Goal: Information Seeking & Learning: Learn about a topic

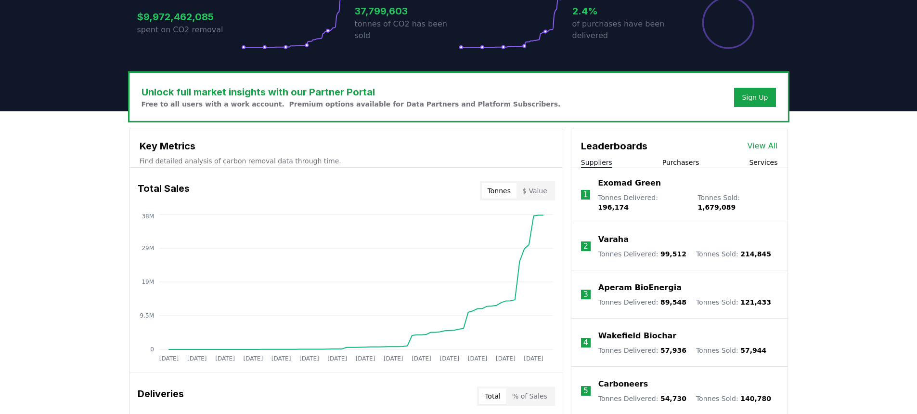
scroll to position [241, 0]
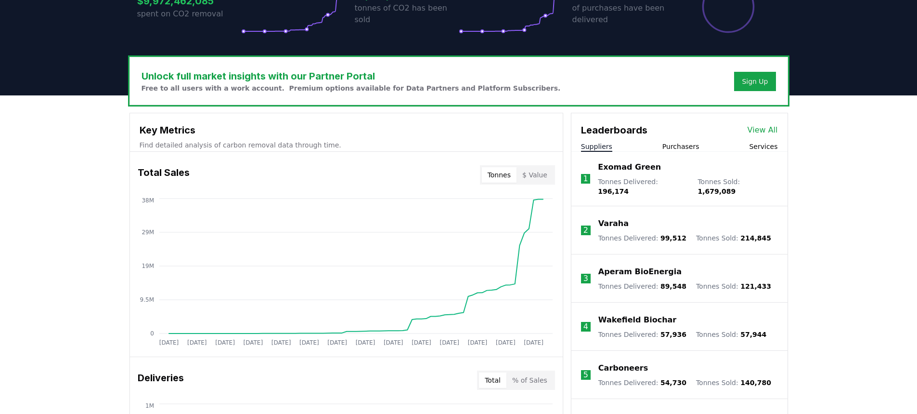
click at [688, 144] on button "Purchasers" at bounding box center [681, 147] width 37 height 10
click at [602, 142] on button "Suppliers" at bounding box center [596, 147] width 31 height 10
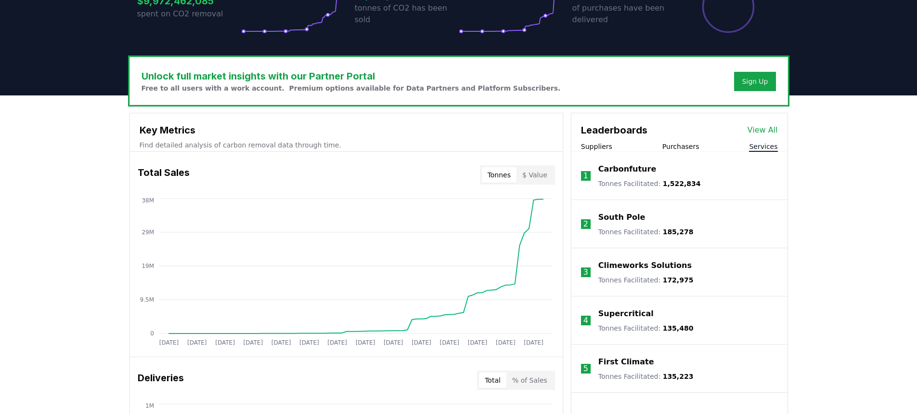
click at [764, 148] on button "Services" at bounding box center [763, 147] width 28 height 10
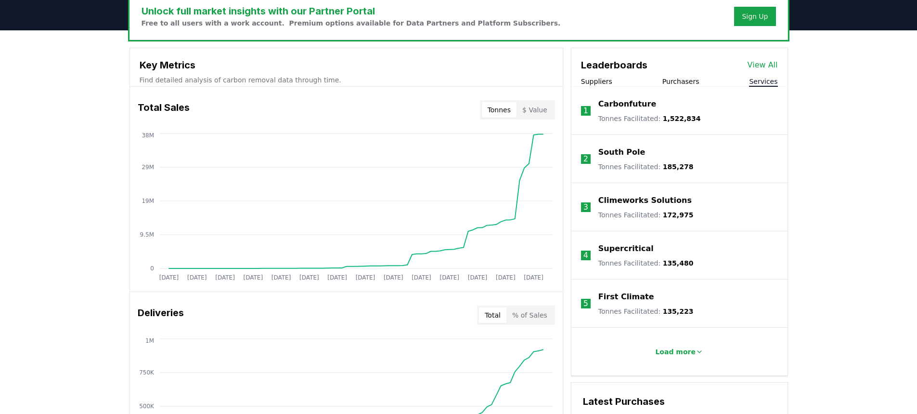
scroll to position [289, 0]
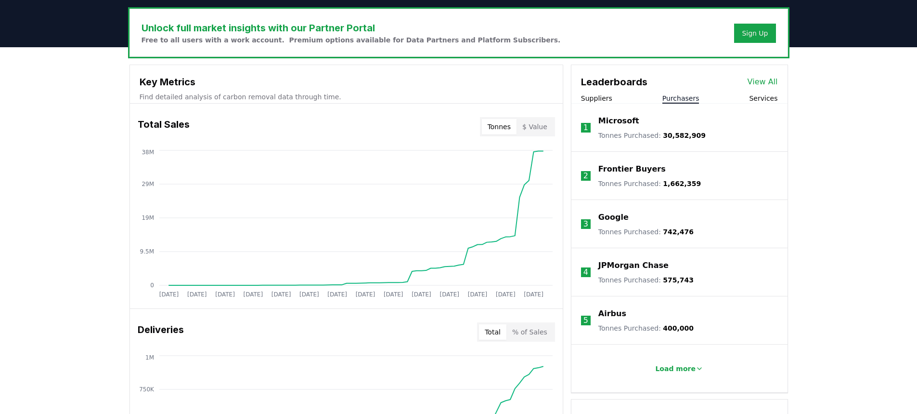
click at [678, 99] on button "Purchasers" at bounding box center [681, 98] width 37 height 10
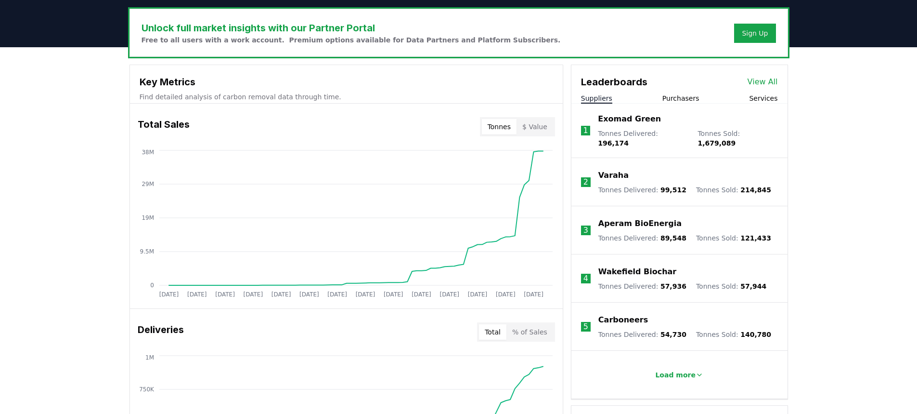
click at [596, 100] on button "Suppliers" at bounding box center [596, 98] width 31 height 10
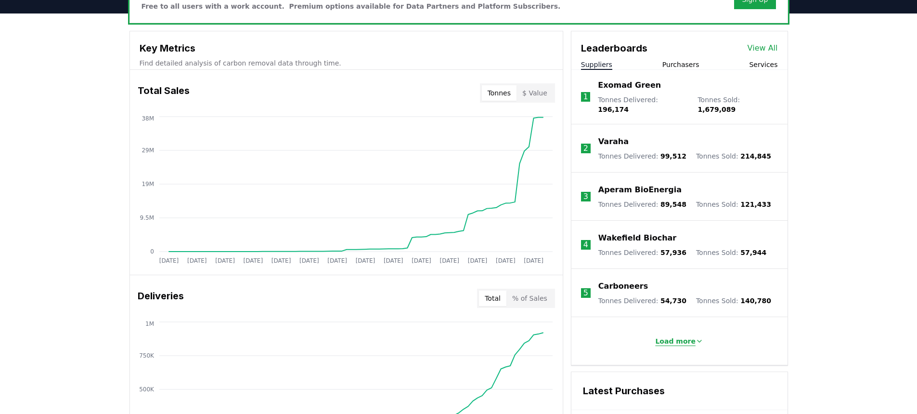
scroll to position [337, 0]
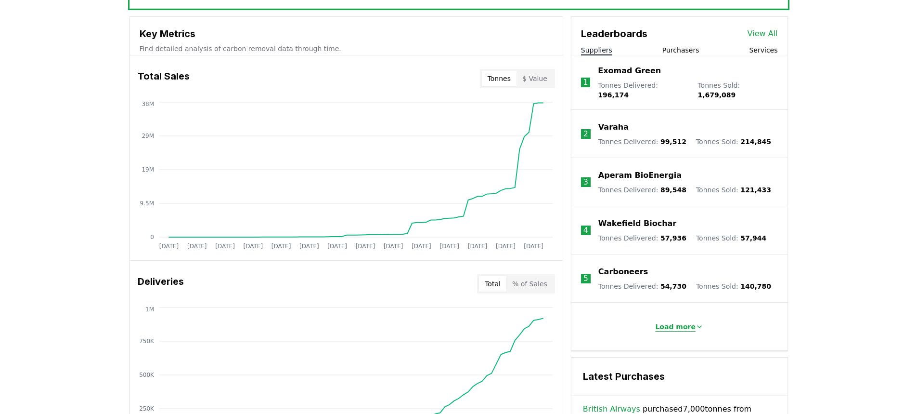
click at [681, 322] on p "Load more" at bounding box center [675, 327] width 40 height 10
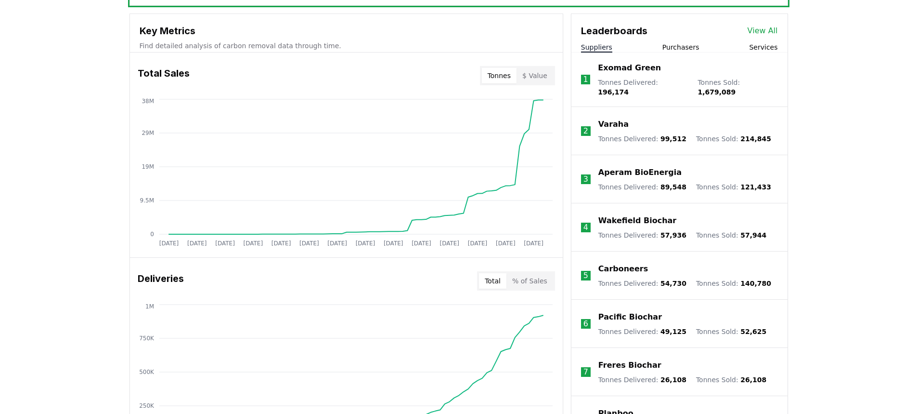
scroll to position [289, 0]
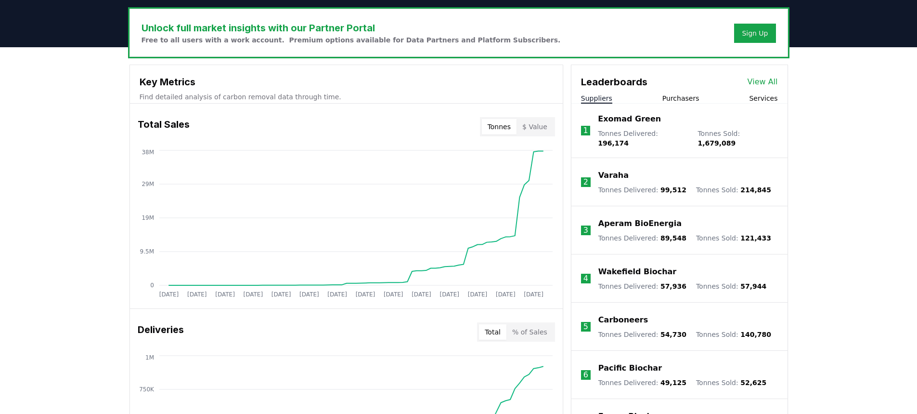
click at [678, 100] on button "Purchasers" at bounding box center [681, 98] width 37 height 10
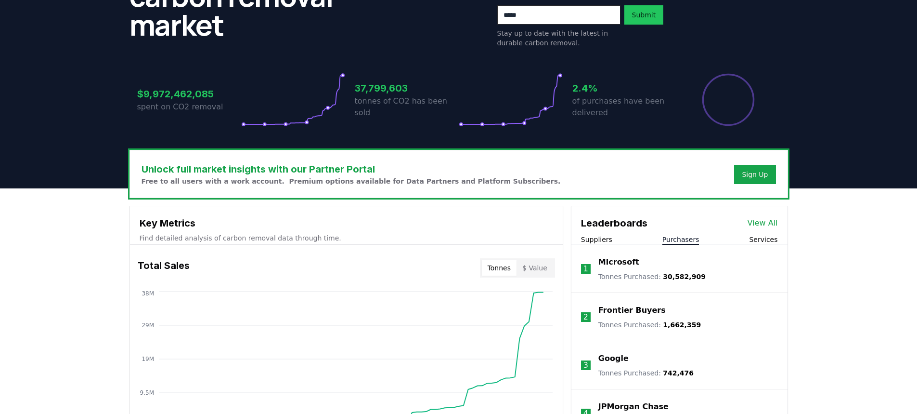
scroll to position [96, 0]
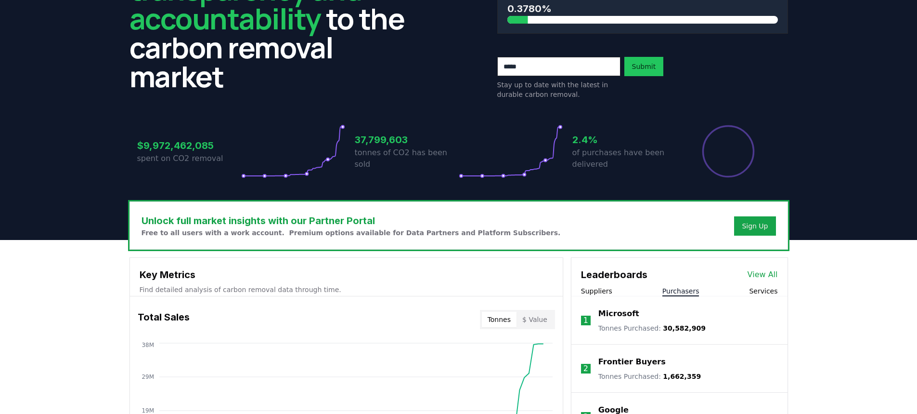
click at [755, 289] on button "Services" at bounding box center [763, 291] width 28 height 10
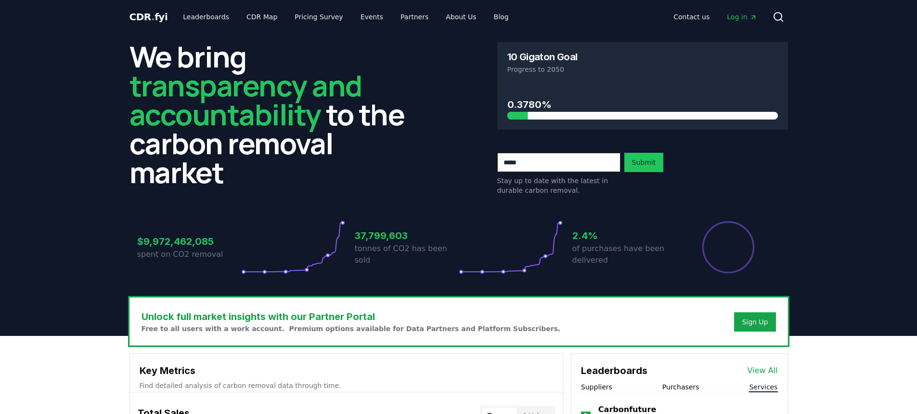
scroll to position [0, 0]
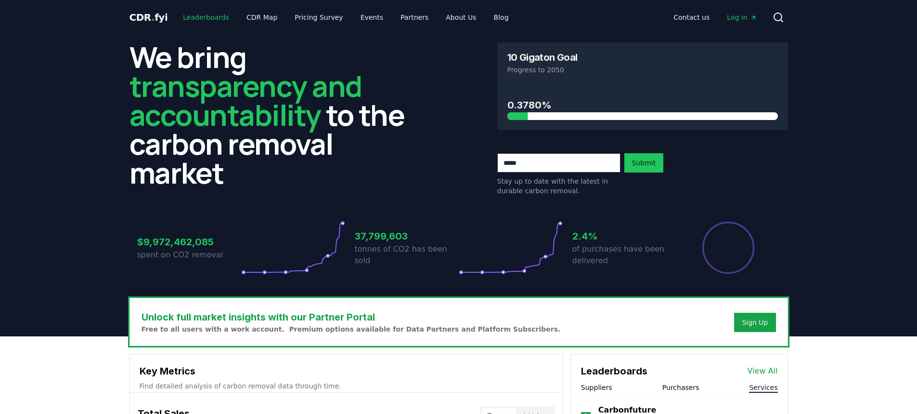
click at [193, 18] on link "Leaderboards" at bounding box center [206, 17] width 62 height 17
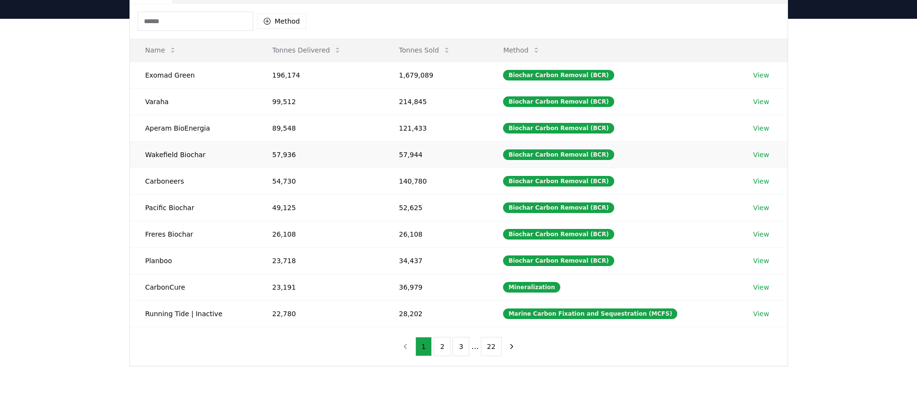
scroll to position [96, 0]
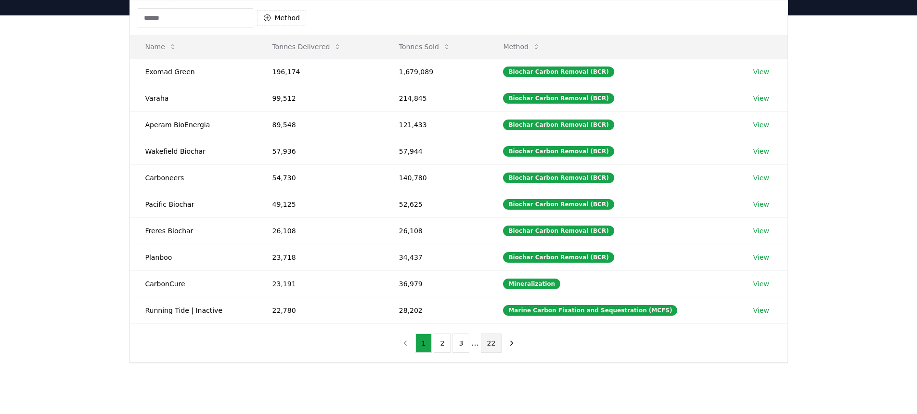
click at [497, 343] on button "22" at bounding box center [491, 342] width 21 height 19
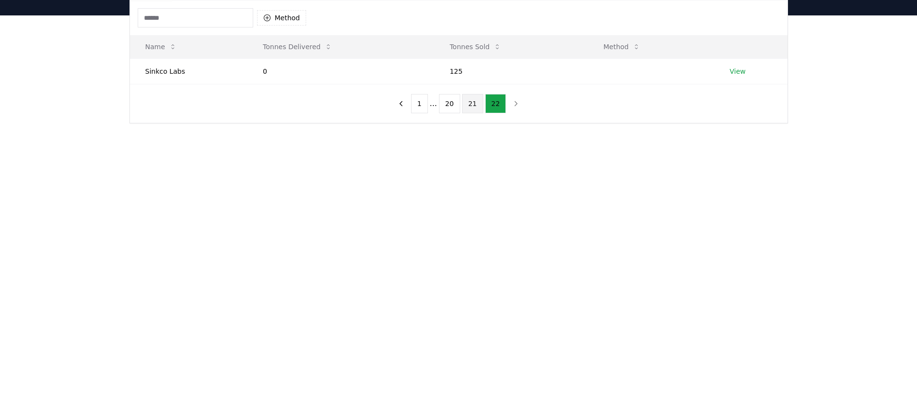
click at [472, 105] on button "21" at bounding box center [472, 103] width 21 height 19
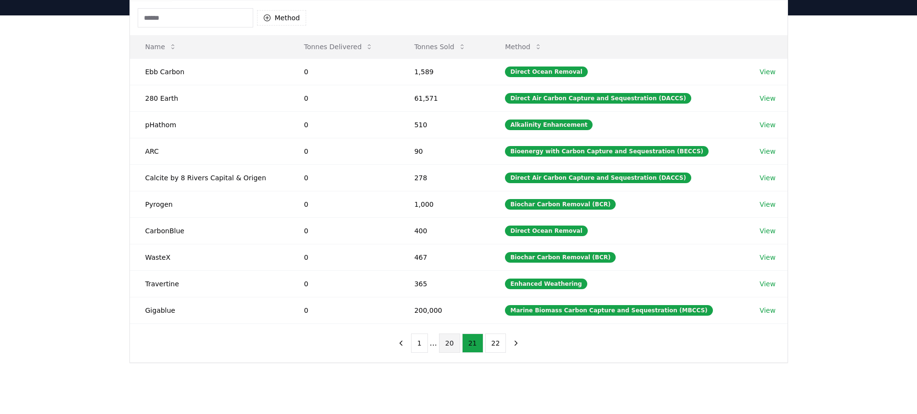
click at [449, 347] on button "20" at bounding box center [449, 342] width 21 height 19
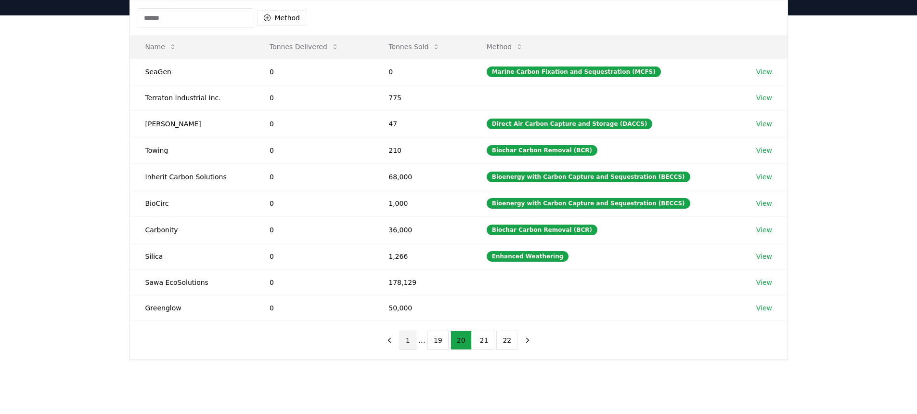
click at [410, 340] on button "1" at bounding box center [408, 339] width 17 height 19
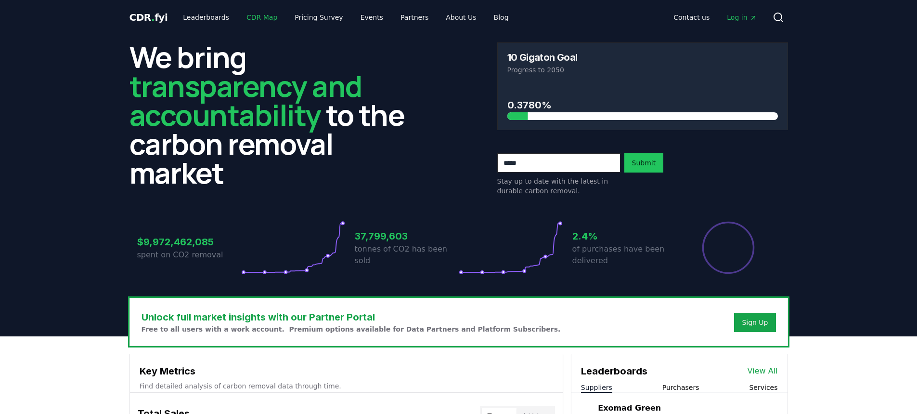
click at [259, 20] on link "CDR Map" at bounding box center [262, 17] width 46 height 17
click at [323, 16] on link "Pricing Survey" at bounding box center [319, 17] width 64 height 17
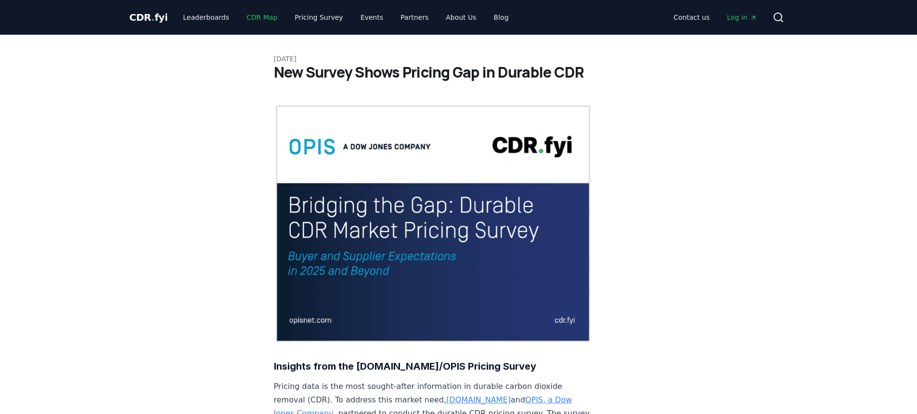
click at [251, 20] on link "CDR Map" at bounding box center [262, 17] width 46 height 17
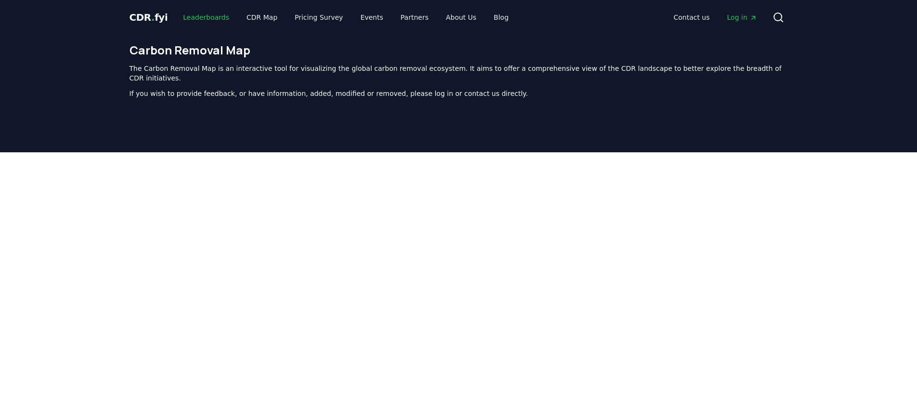
click at [190, 18] on link "Leaderboards" at bounding box center [206, 17] width 62 height 17
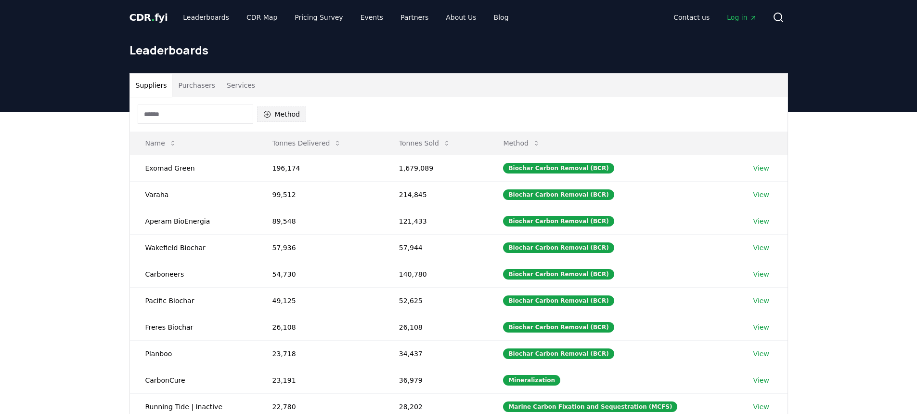
click at [265, 111] on icon "button" at bounding box center [267, 114] width 8 height 8
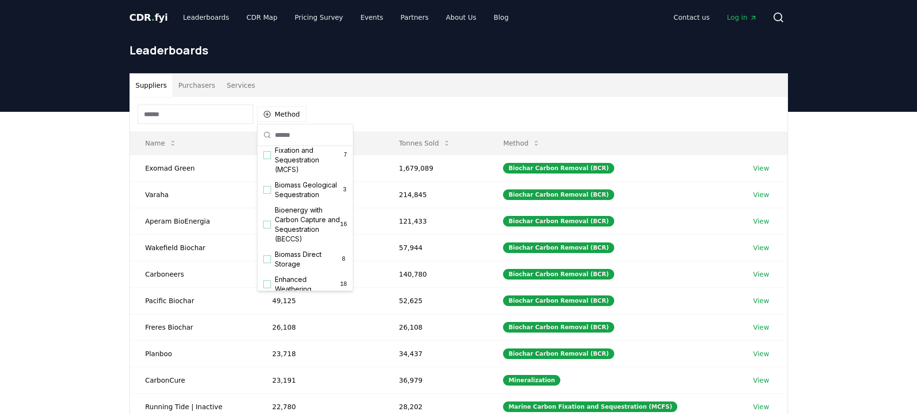
scroll to position [69, 0]
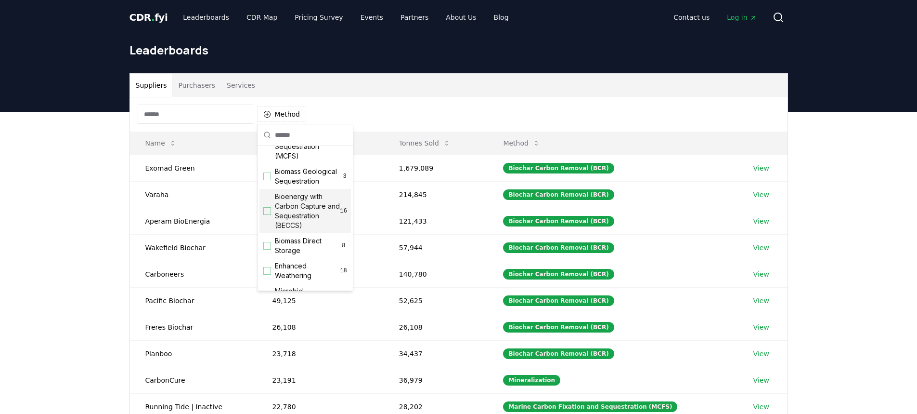
click at [270, 215] on div "Suggestions" at bounding box center [267, 211] width 8 height 8
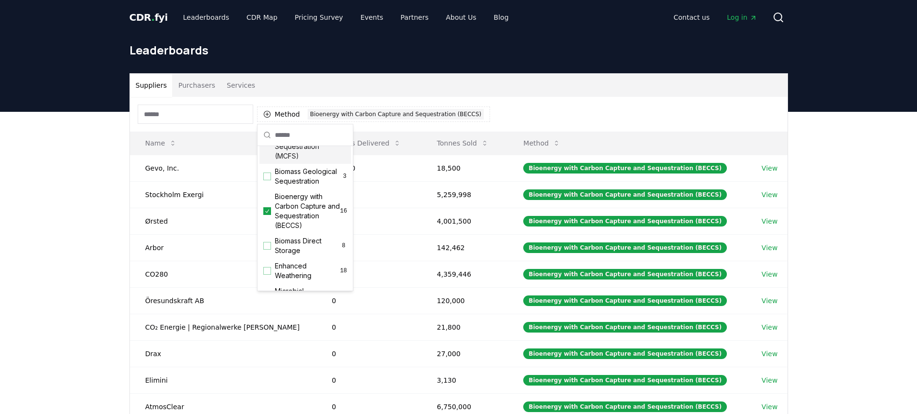
click at [526, 110] on div "Method 1 Bioenergy with Carbon Capture and Sequestration (BECCS)" at bounding box center [459, 114] width 658 height 35
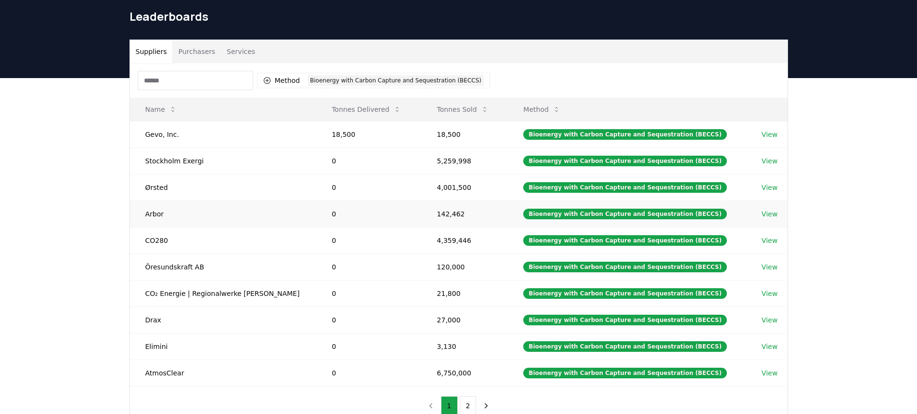
scroll to position [48, 0]
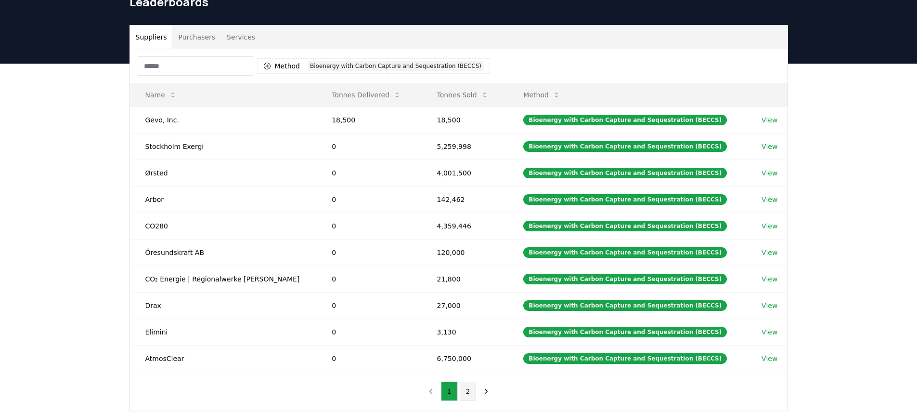
click at [469, 394] on button "2" at bounding box center [468, 390] width 17 height 19
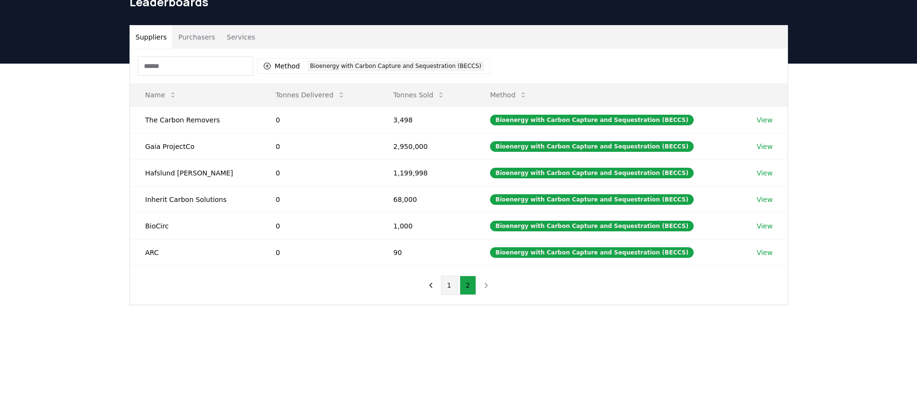
click at [446, 288] on button "1" at bounding box center [449, 284] width 17 height 19
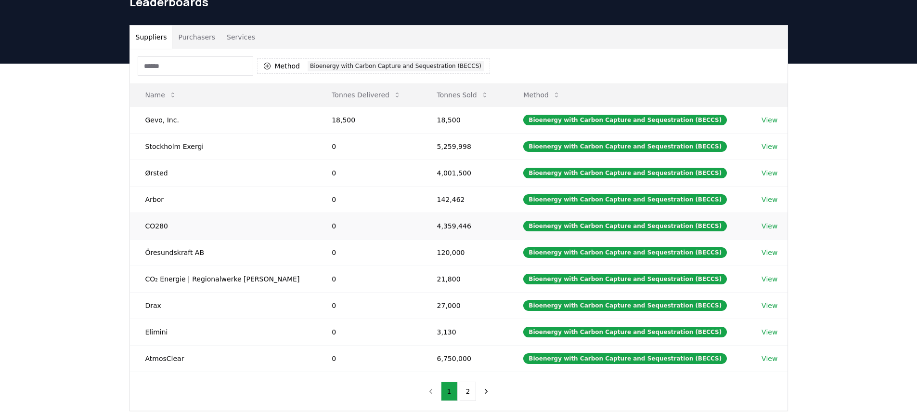
click at [366, 230] on td "0" at bounding box center [368, 225] width 105 height 26
click at [762, 226] on link "View" at bounding box center [770, 226] width 16 height 10
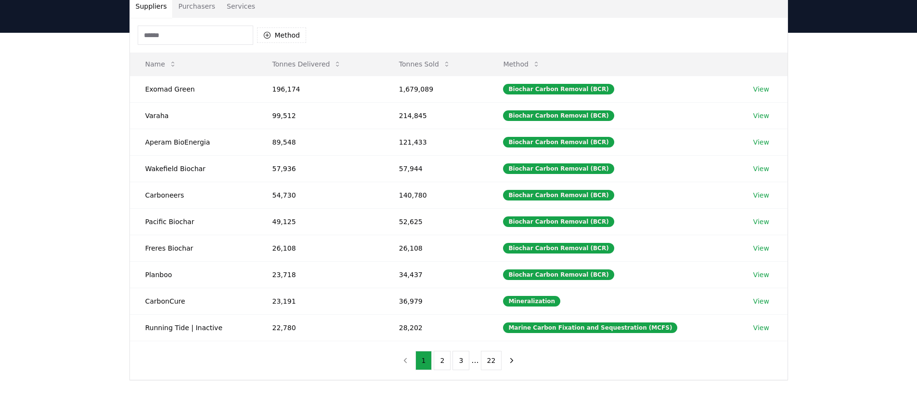
scroll to position [96, 0]
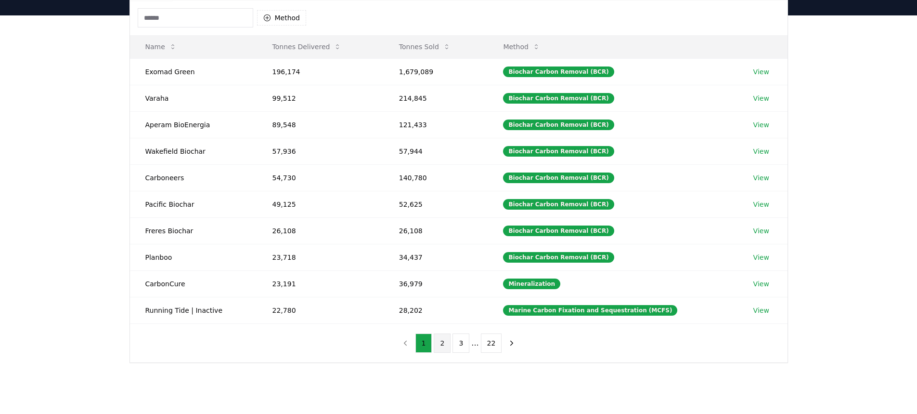
click at [445, 346] on button "2" at bounding box center [442, 342] width 17 height 19
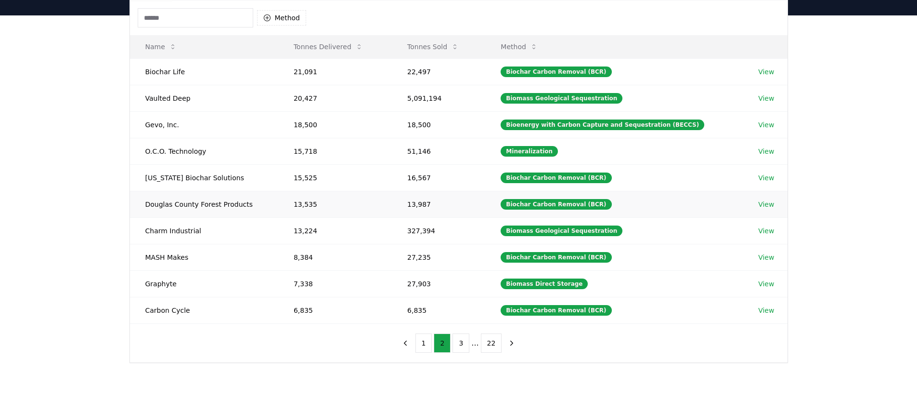
scroll to position [0, 0]
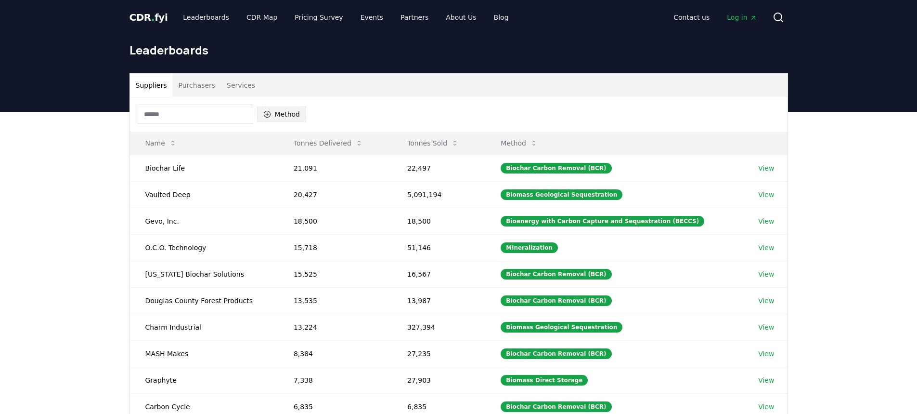
click at [284, 118] on button "Method" at bounding box center [282, 113] width 50 height 15
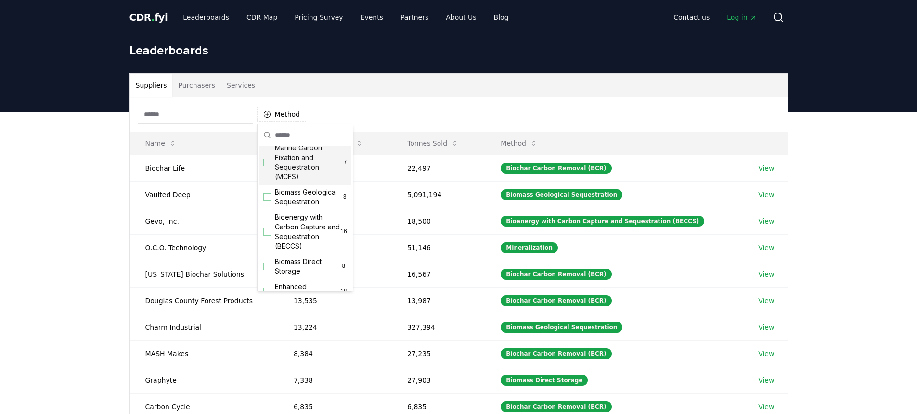
scroll to position [57, 0]
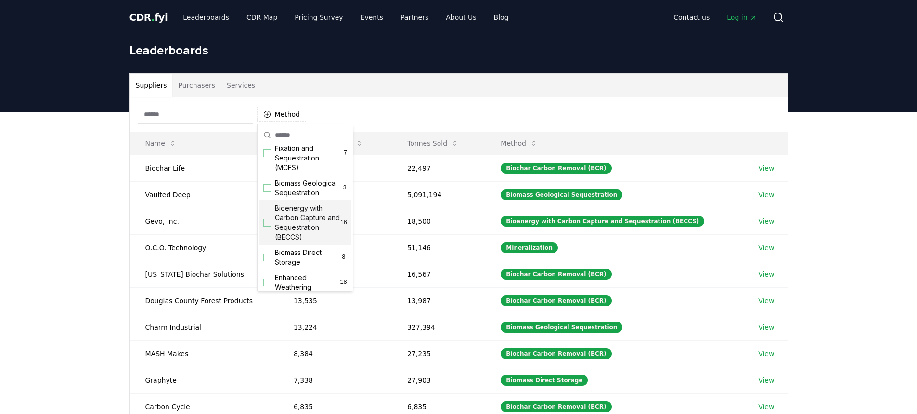
click at [298, 236] on span "Bioenergy with Carbon Capture and Sequestration (BECCS)" at bounding box center [307, 222] width 65 height 39
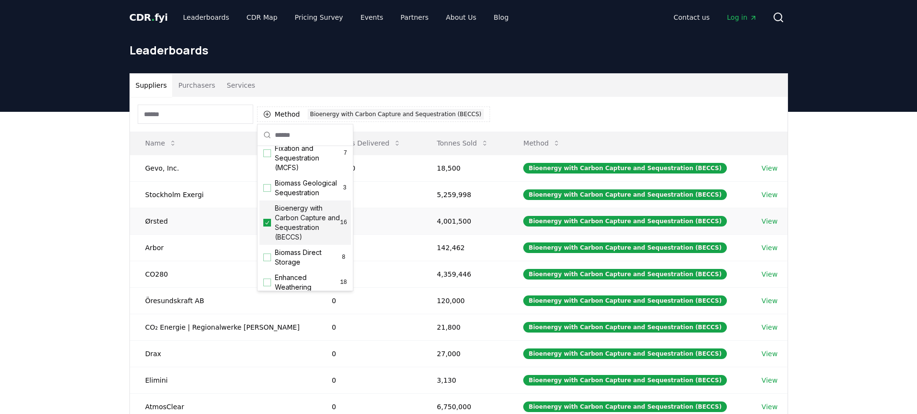
click at [767, 220] on link "View" at bounding box center [770, 221] width 16 height 10
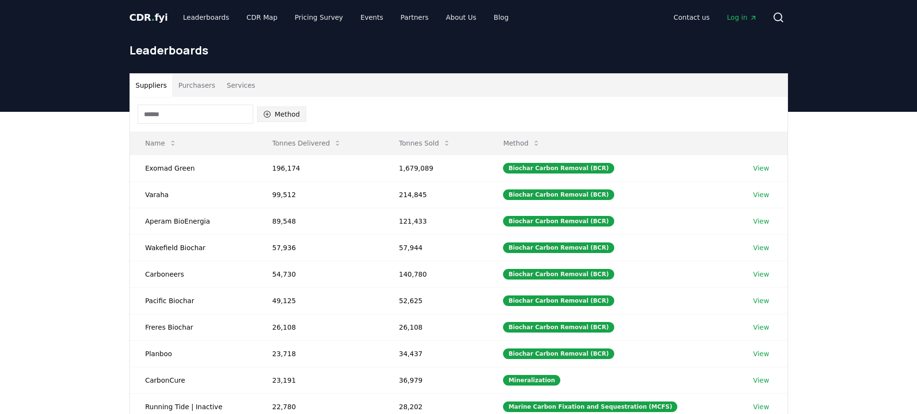
click at [289, 116] on button "Method" at bounding box center [282, 113] width 50 height 15
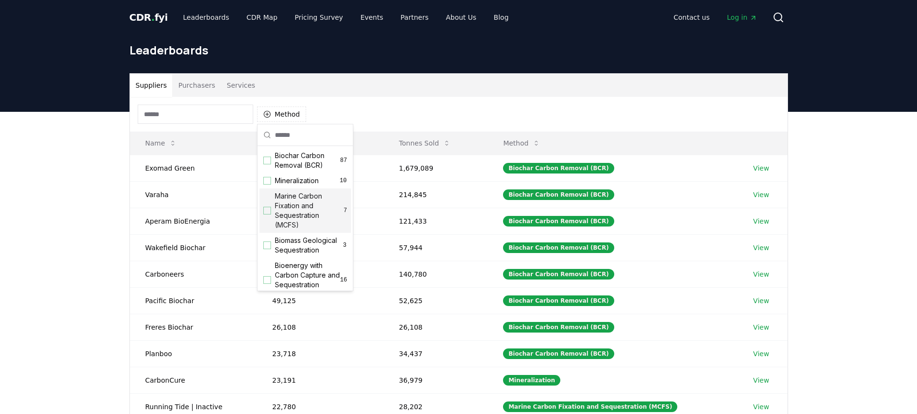
scroll to position [55, 0]
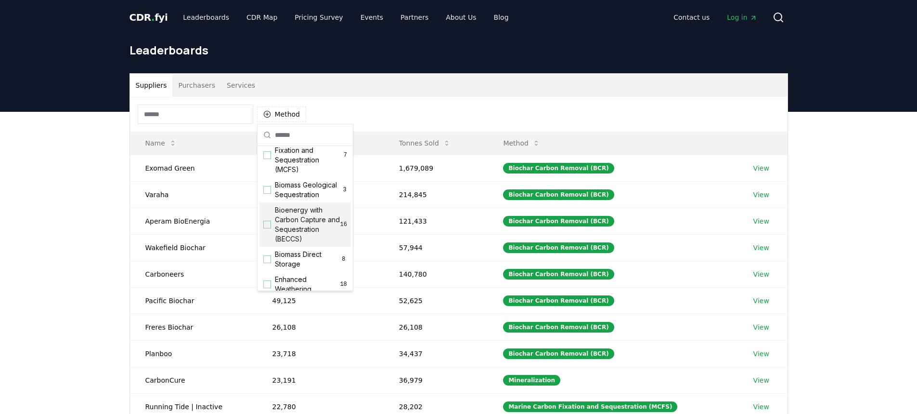
click at [293, 234] on span "Bioenergy with Carbon Capture and Sequestration (BECCS)" at bounding box center [307, 224] width 65 height 39
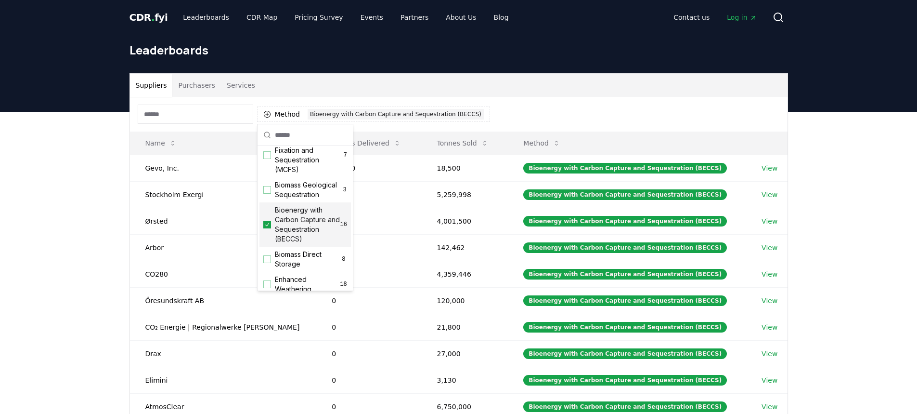
click at [46, 292] on div "Suppliers Purchasers Services Method 1 Bioenergy with Carbon Capture and Seques…" at bounding box center [458, 305] width 917 height 386
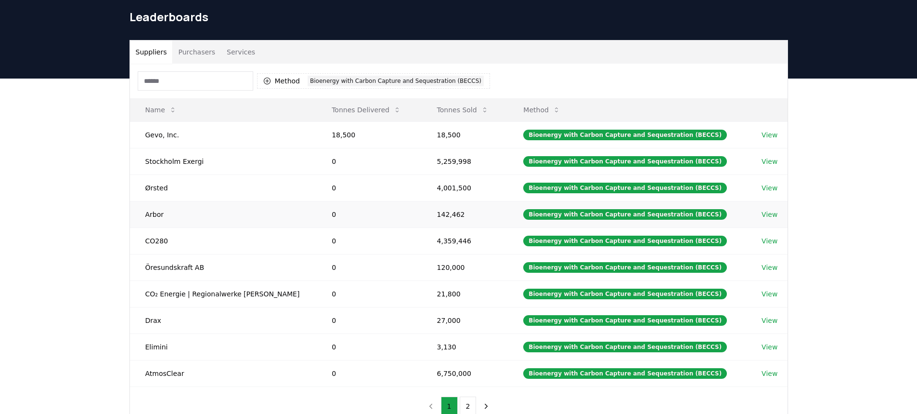
scroll to position [48, 0]
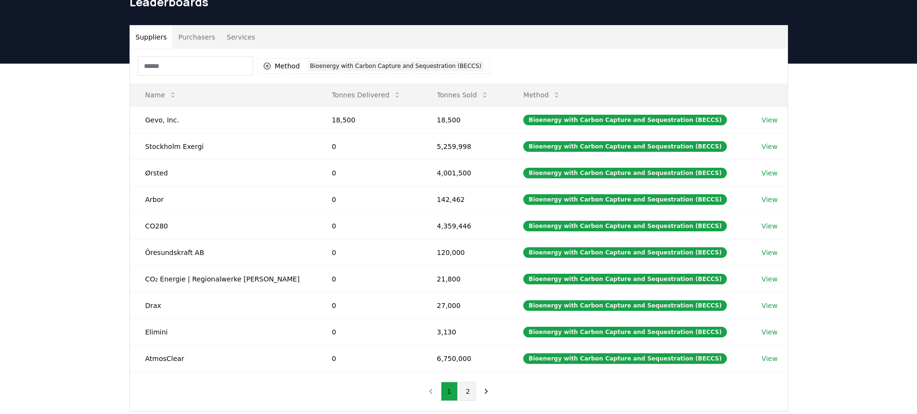
click at [469, 392] on button "2" at bounding box center [468, 390] width 17 height 19
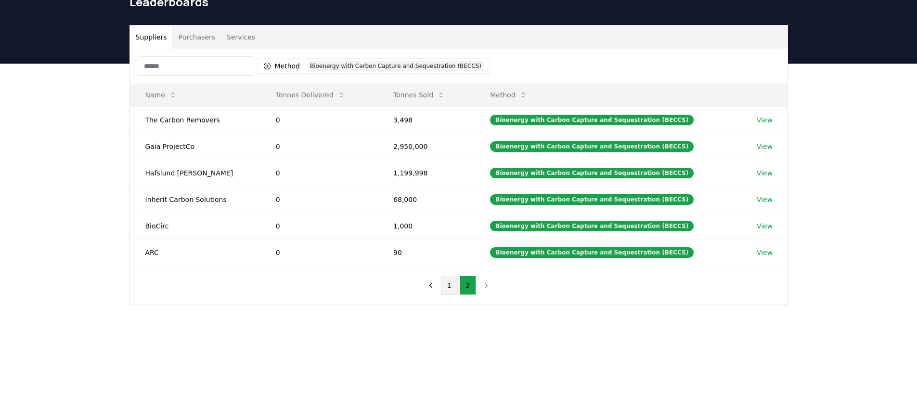
click at [450, 289] on button "1" at bounding box center [449, 284] width 17 height 19
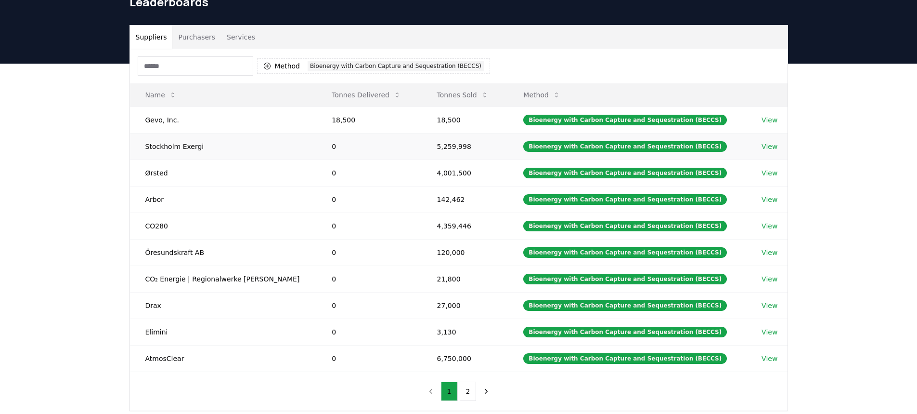
click at [763, 147] on link "View" at bounding box center [770, 147] width 16 height 10
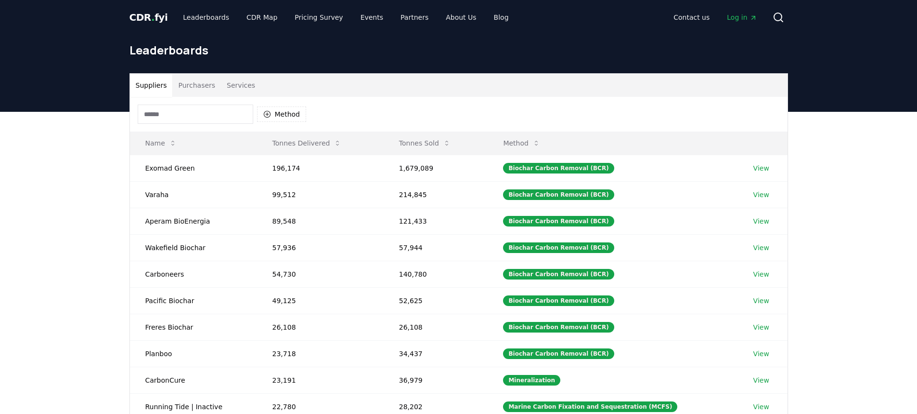
click at [201, 83] on button "Purchasers" at bounding box center [196, 85] width 49 height 23
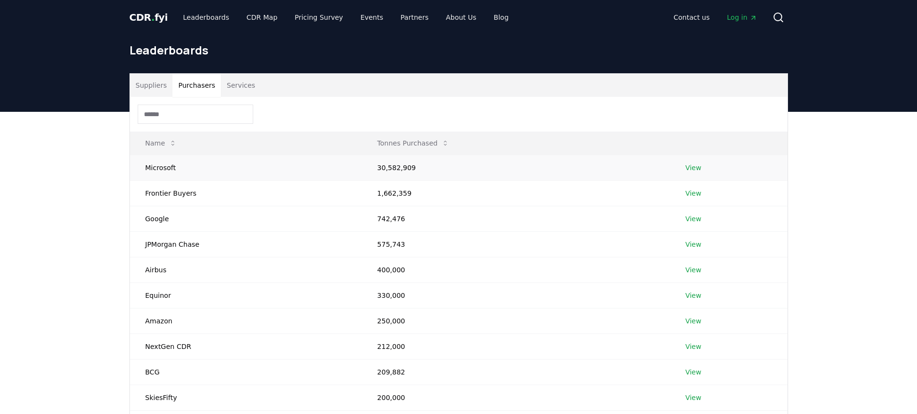
click at [688, 169] on link "View" at bounding box center [694, 168] width 16 height 10
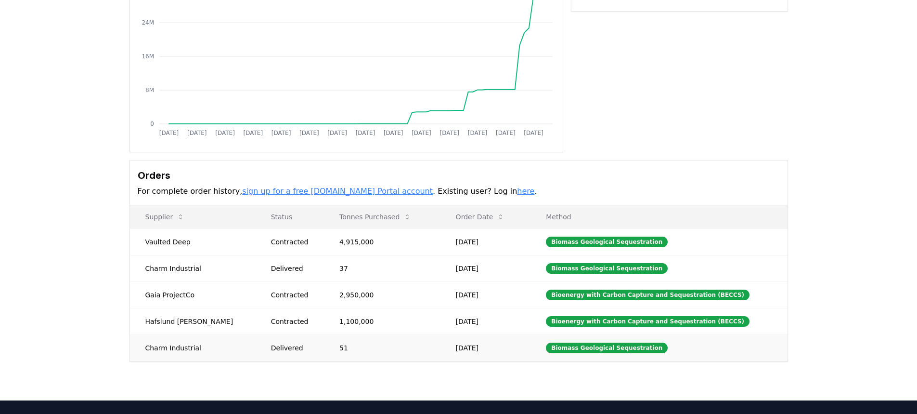
scroll to position [193, 0]
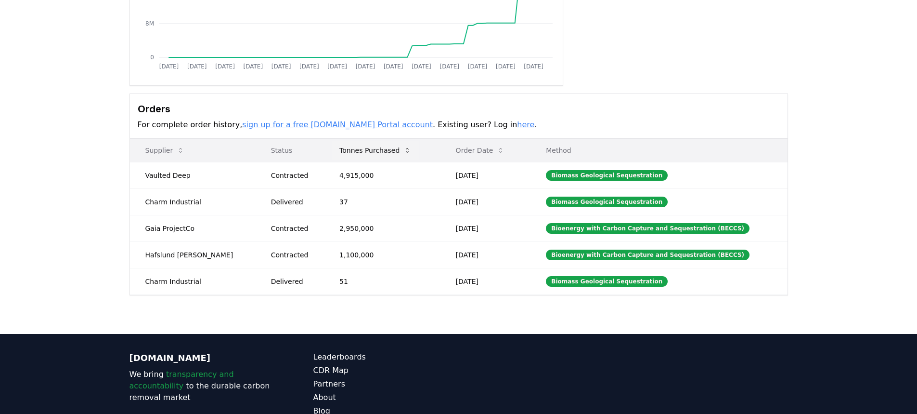
click at [404, 152] on icon at bounding box center [408, 150] width 8 height 8
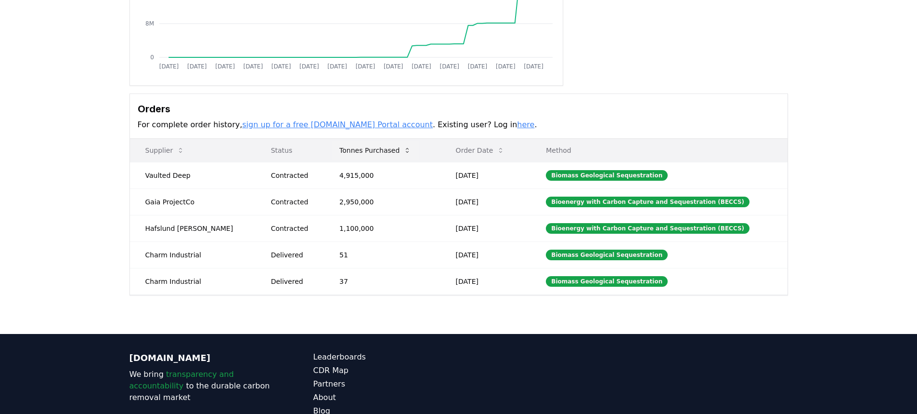
click at [404, 152] on icon at bounding box center [408, 150] width 8 height 8
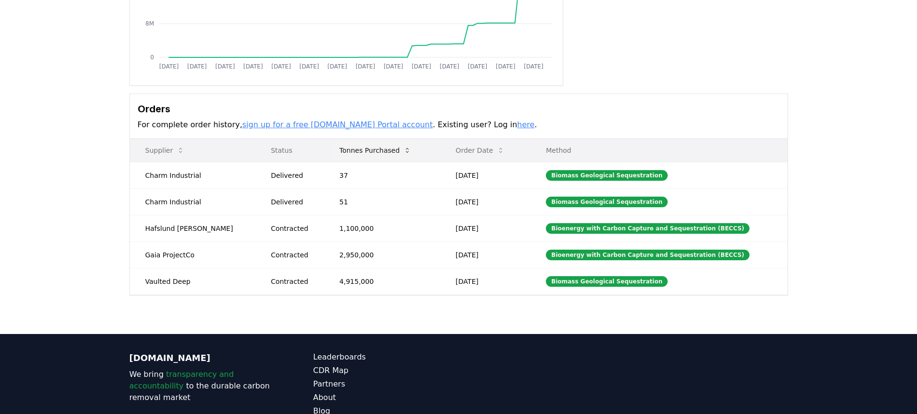
click at [404, 152] on icon at bounding box center [408, 150] width 8 height 8
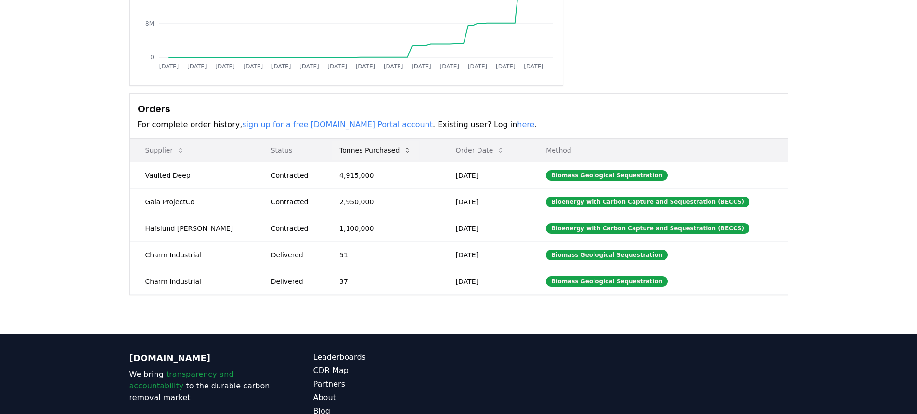
click at [404, 152] on icon at bounding box center [408, 150] width 8 height 8
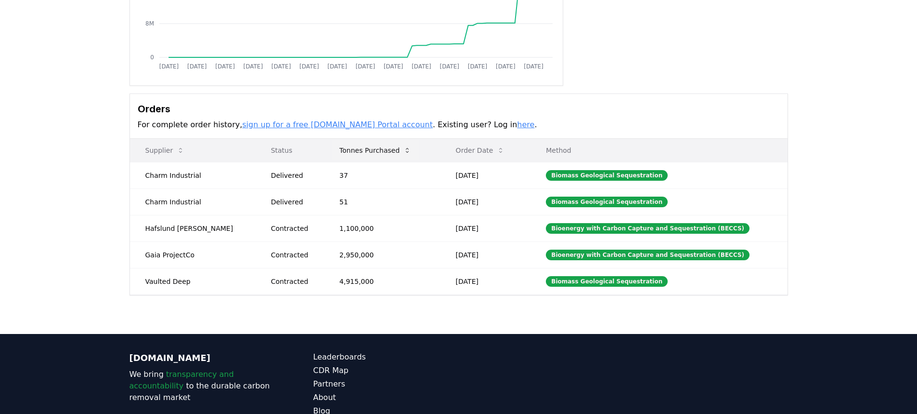
click at [404, 152] on icon at bounding box center [408, 150] width 8 height 8
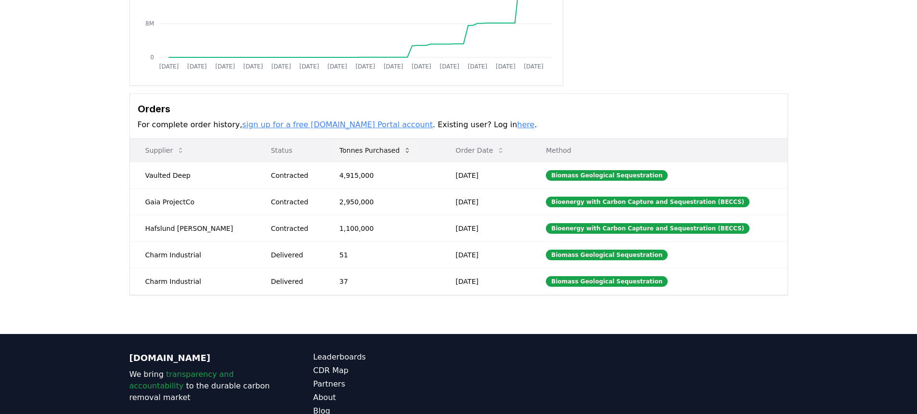
click at [404, 152] on icon at bounding box center [408, 150] width 8 height 8
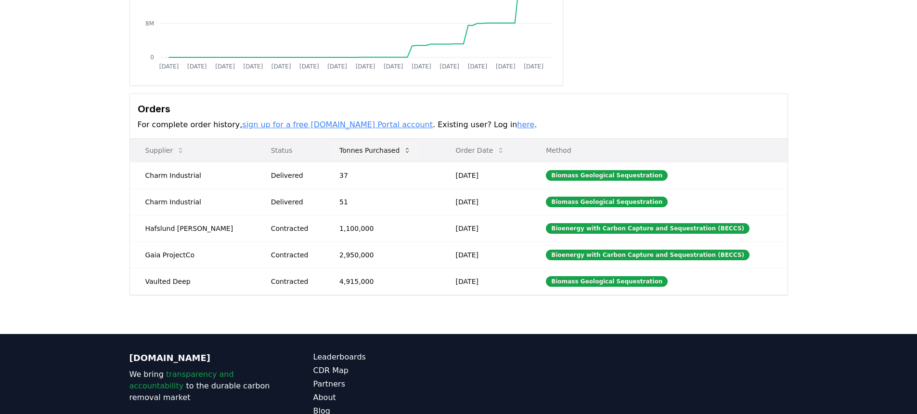
click at [404, 152] on icon at bounding box center [408, 150] width 8 height 8
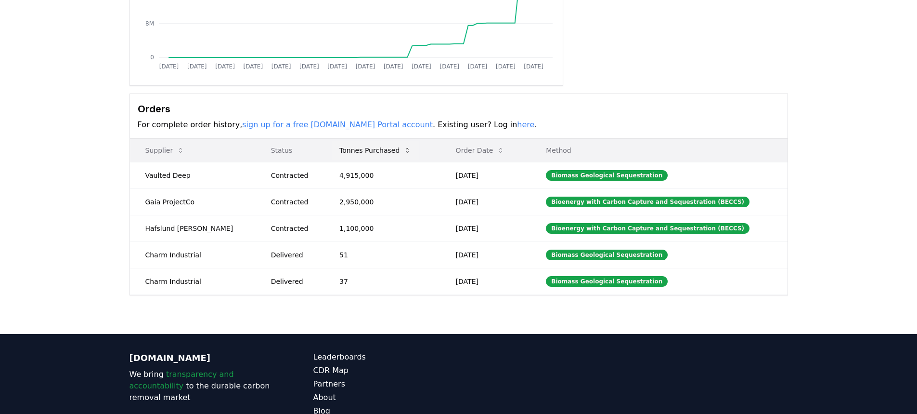
click at [404, 152] on icon at bounding box center [408, 150] width 8 height 8
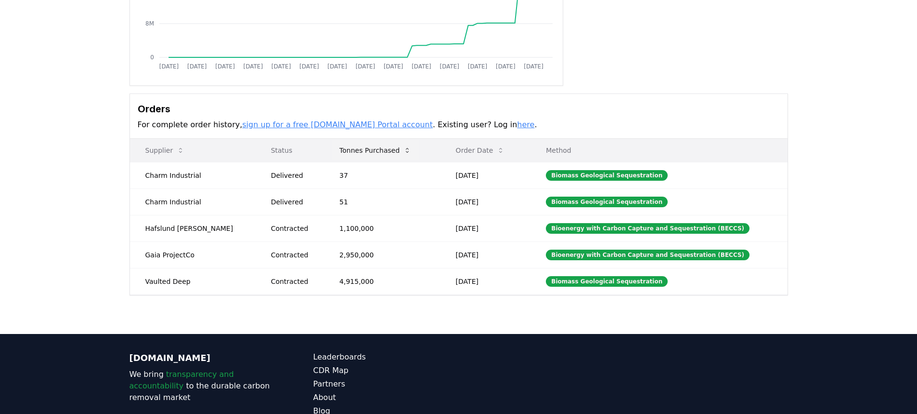
click at [404, 152] on icon at bounding box center [408, 150] width 8 height 8
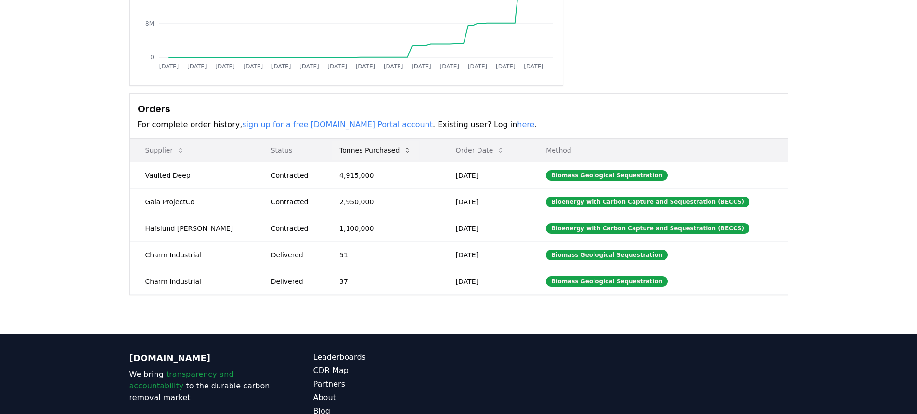
click at [404, 150] on icon at bounding box center [408, 150] width 8 height 8
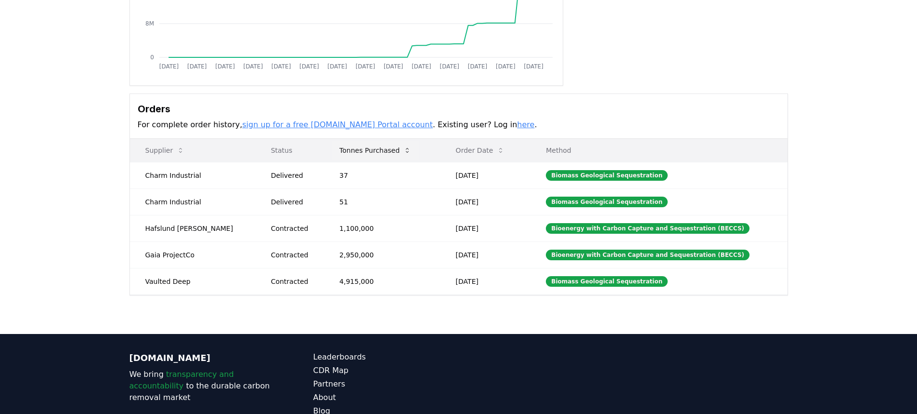
click at [404, 150] on icon at bounding box center [408, 150] width 8 height 8
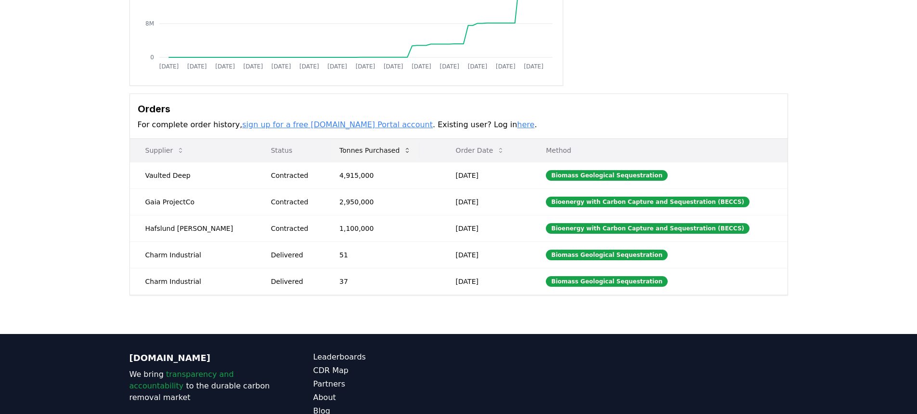
click at [404, 150] on icon at bounding box center [408, 150] width 8 height 8
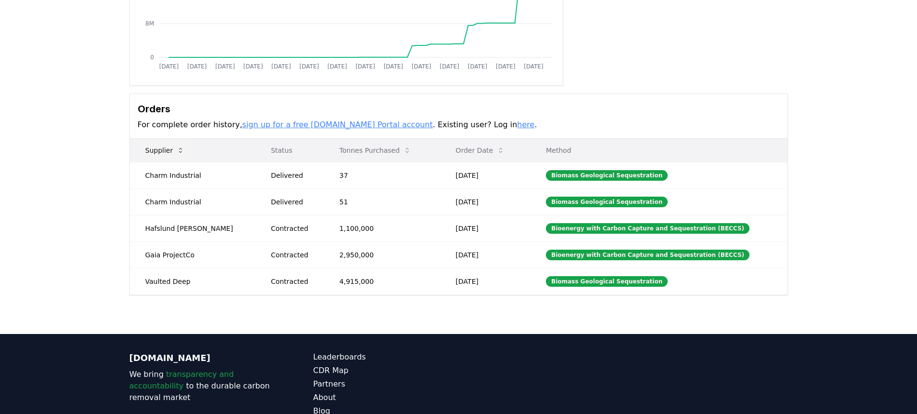
click at [181, 153] on icon at bounding box center [181, 150] width 8 height 8
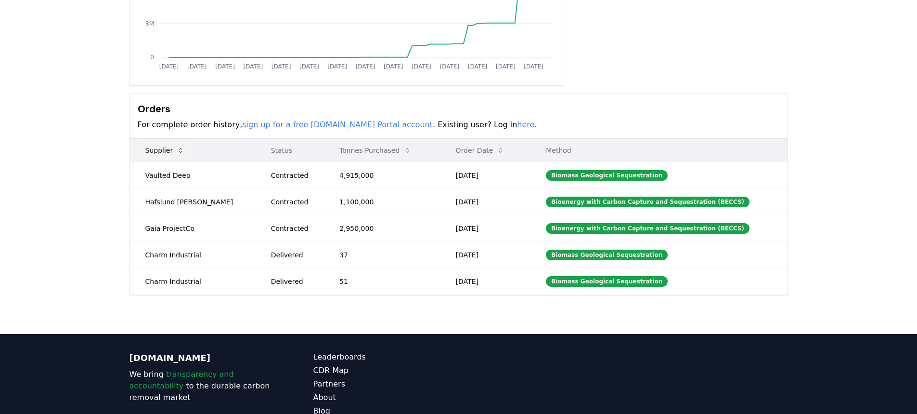
click at [181, 153] on icon at bounding box center [181, 150] width 8 height 8
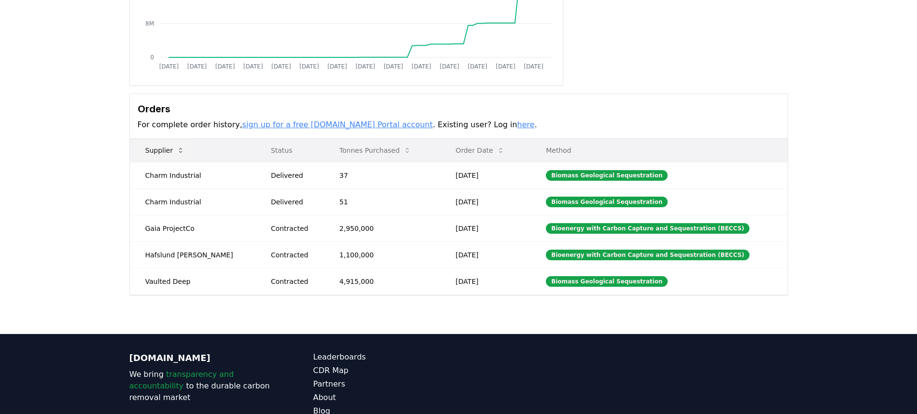
click at [181, 153] on icon at bounding box center [181, 150] width 8 height 8
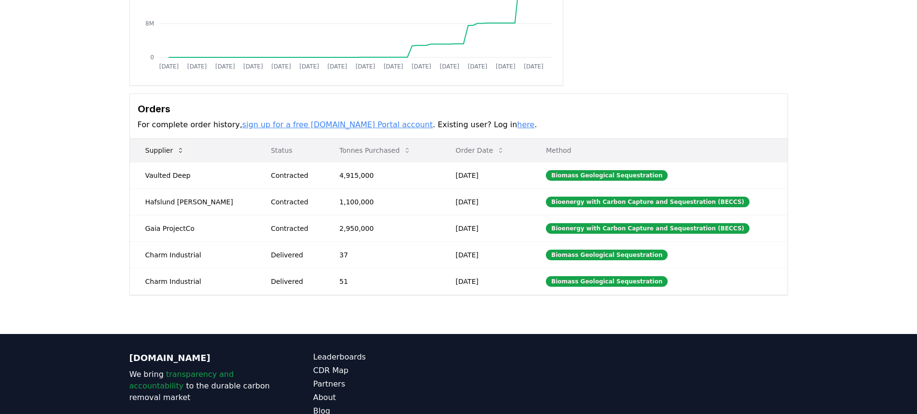
click at [181, 153] on icon at bounding box center [181, 150] width 8 height 8
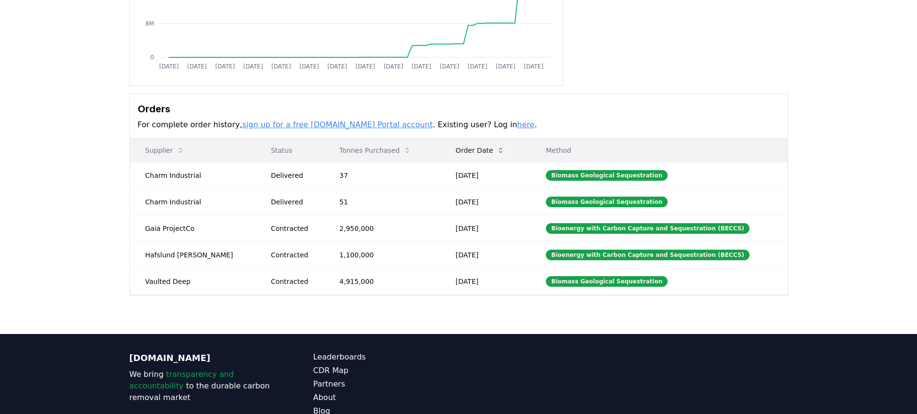
click at [488, 154] on button "Order Date" at bounding box center [480, 150] width 65 height 19
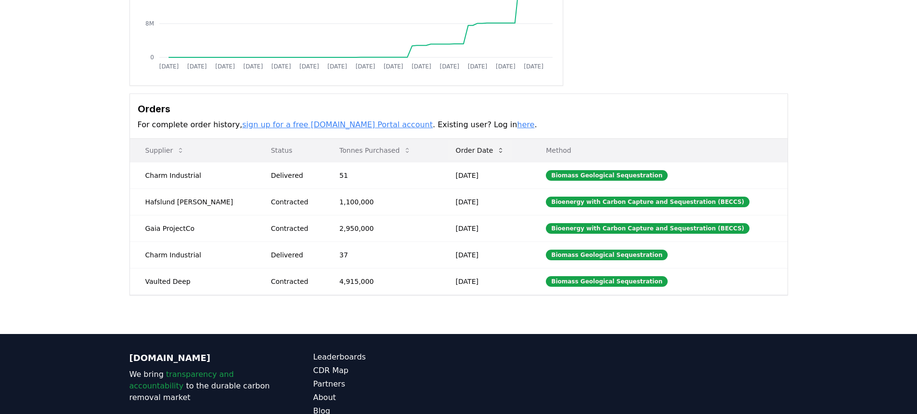
click at [488, 154] on button "Order Date" at bounding box center [480, 150] width 65 height 19
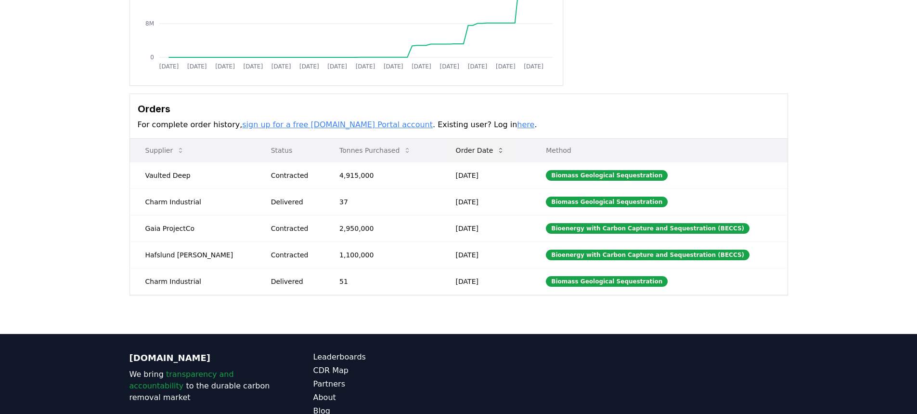
click at [488, 154] on button "Order Date" at bounding box center [480, 150] width 65 height 19
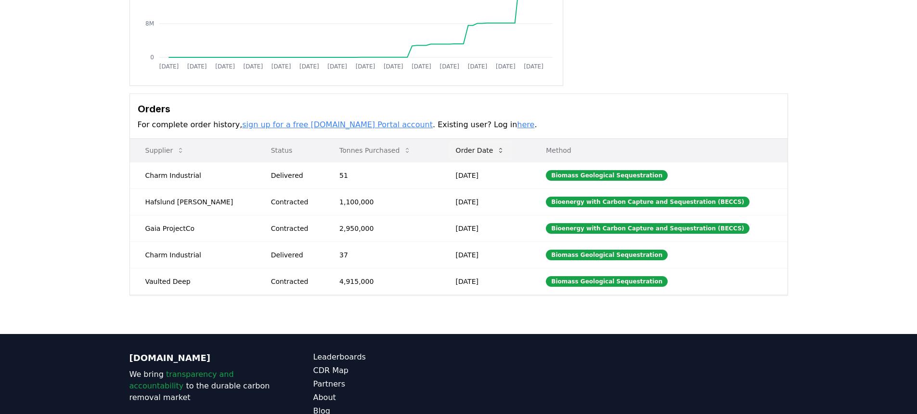
click at [488, 154] on button "Order Date" at bounding box center [480, 150] width 65 height 19
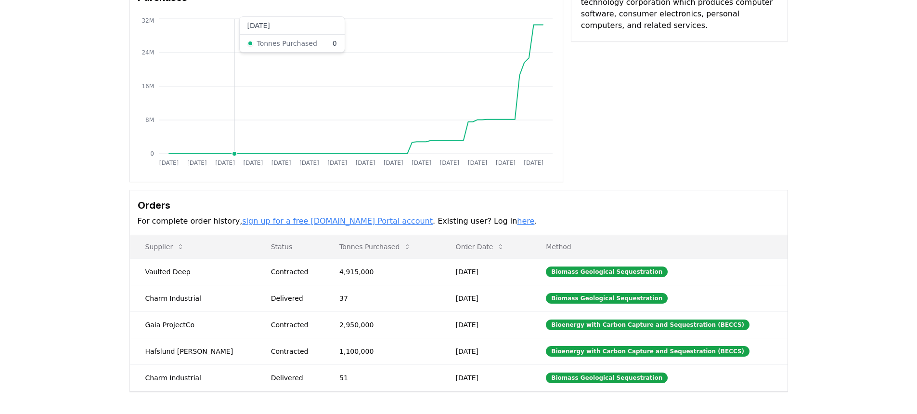
scroll to position [0, 0]
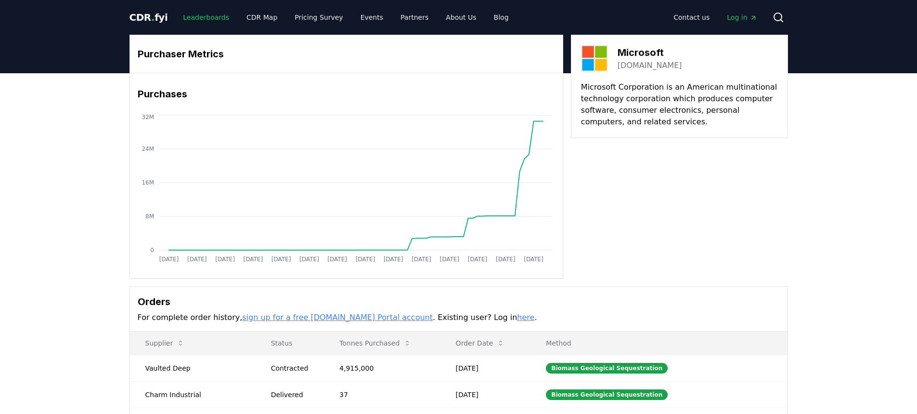
click at [203, 17] on link "Leaderboards" at bounding box center [206, 17] width 62 height 17
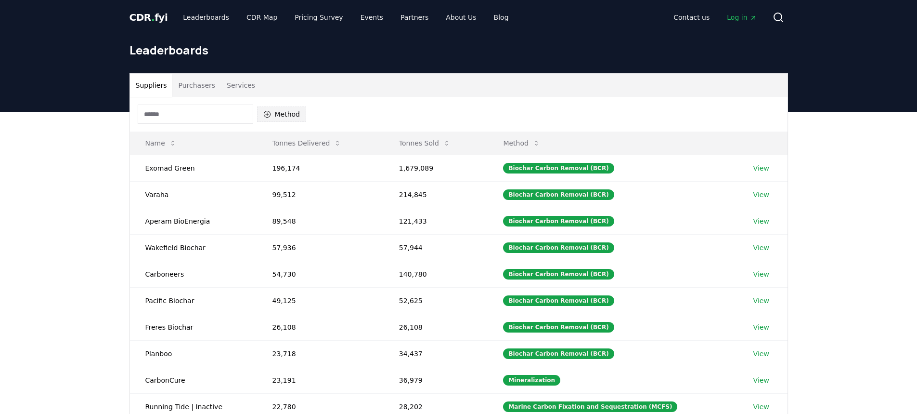
click at [267, 115] on icon "button" at bounding box center [266, 114] width 7 height 7
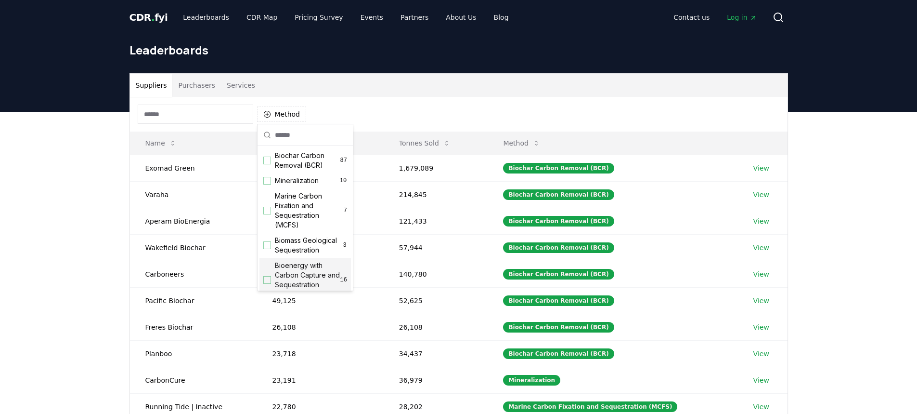
click at [319, 278] on span "Bioenergy with Carbon Capture and Sequestration (BECCS)" at bounding box center [307, 280] width 65 height 39
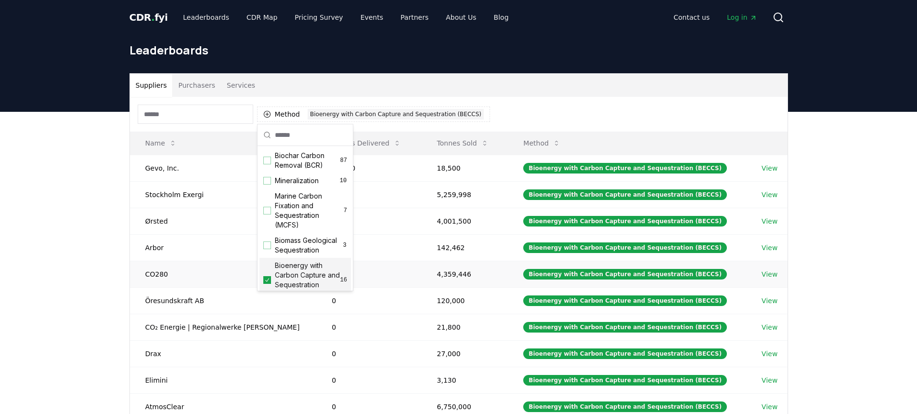
click at [767, 274] on link "View" at bounding box center [770, 274] width 16 height 10
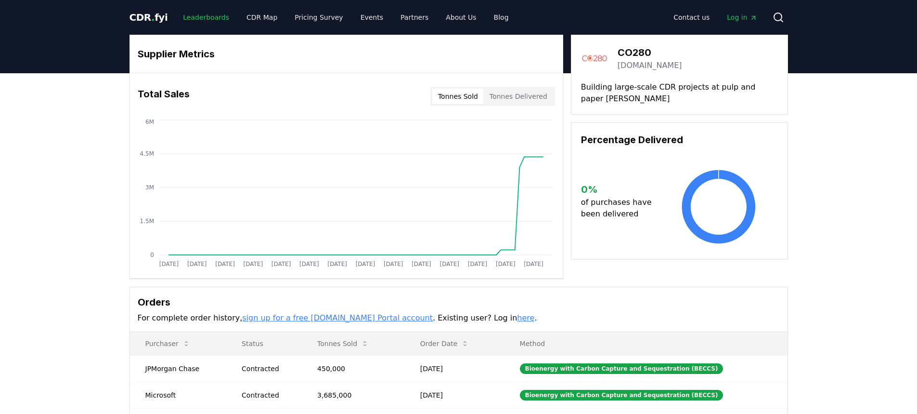
click at [210, 20] on link "Leaderboards" at bounding box center [206, 17] width 62 height 17
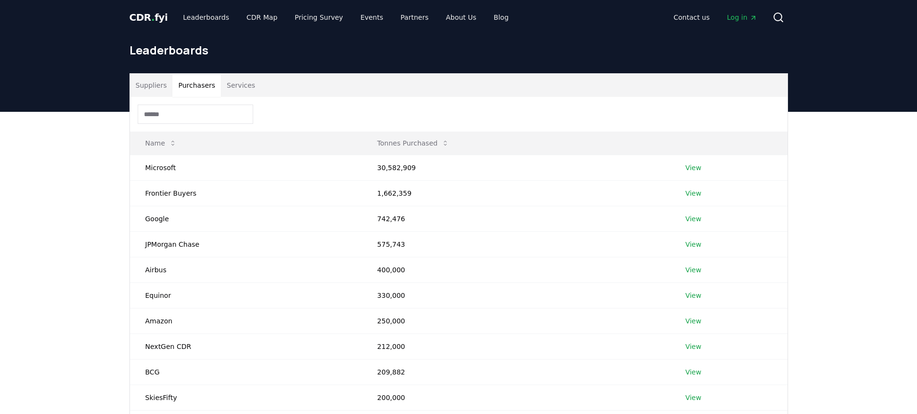
click at [197, 86] on button "Purchasers" at bounding box center [196, 85] width 49 height 23
click at [691, 170] on link "View" at bounding box center [694, 168] width 16 height 10
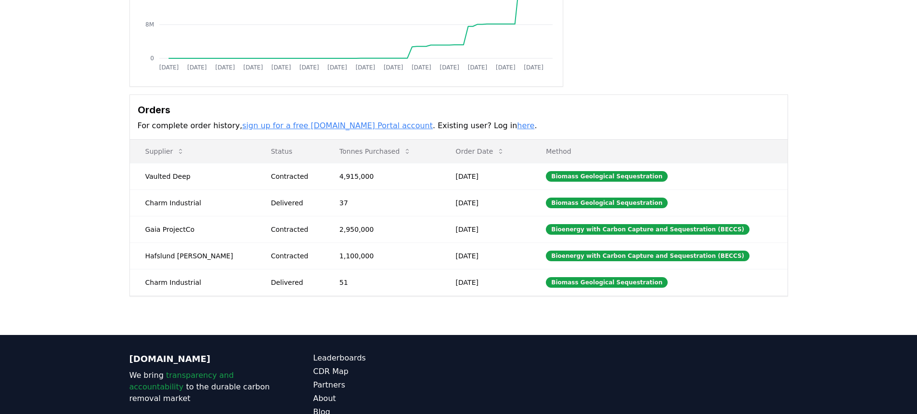
scroll to position [193, 0]
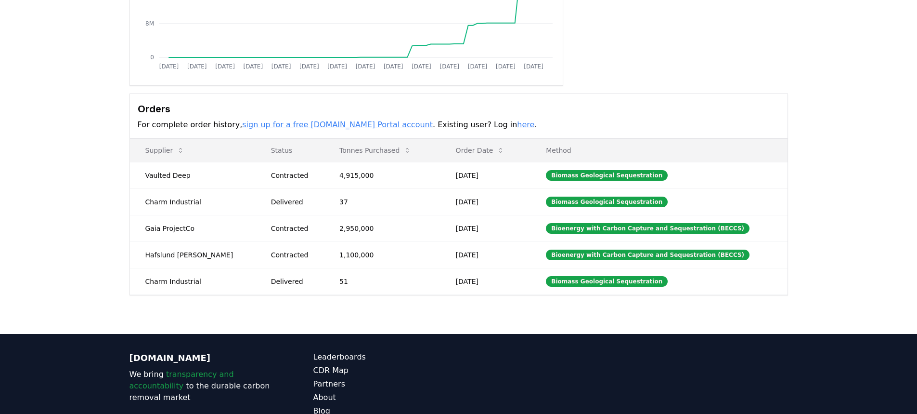
click at [348, 126] on link "sign up for a free [DOMAIN_NAME] Portal account" at bounding box center [337, 124] width 191 height 9
click at [404, 153] on icon at bounding box center [408, 150] width 8 height 8
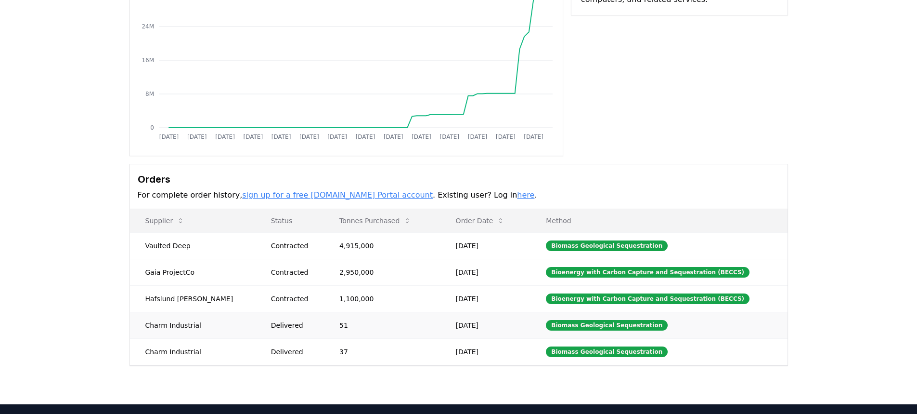
scroll to position [0, 0]
